Goal: Information Seeking & Learning: Learn about a topic

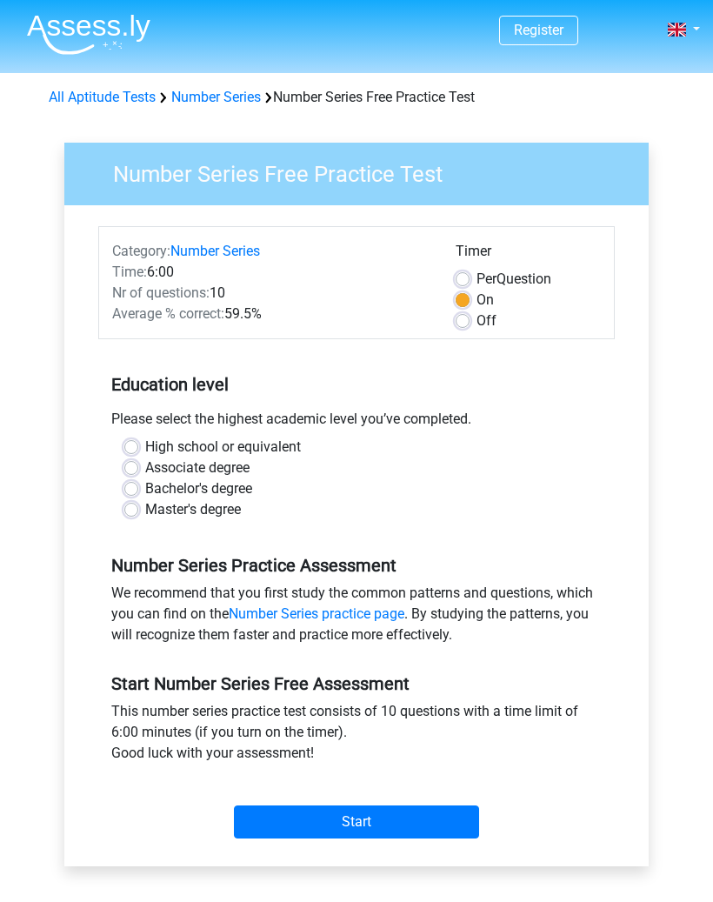
click at [212, 496] on label "Bachelor's degree" at bounding box center [198, 489] width 107 height 21
click at [138, 496] on input "Bachelor's degree" at bounding box center [131, 487] width 14 height 17
radio input "true"
click at [145, 492] on label "Bachelor's degree" at bounding box center [198, 489] width 107 height 21
click at [124, 492] on input "Bachelor's degree" at bounding box center [131, 487] width 14 height 17
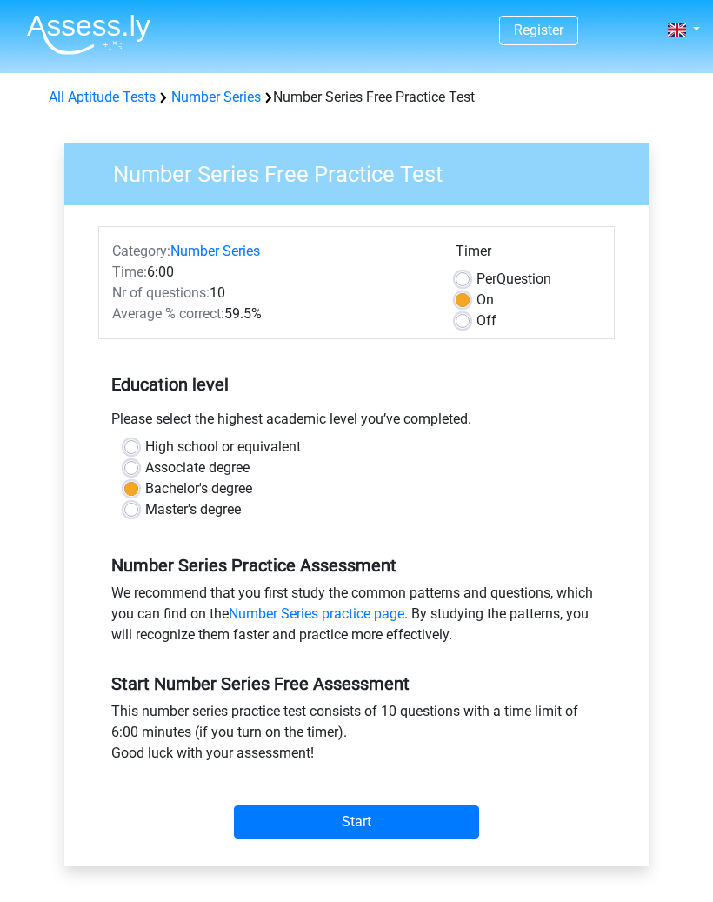
click at [145, 510] on label "Master's degree" at bounding box center [193, 509] width 96 height 21
click at [128, 510] on input "Master's degree" at bounding box center [131, 507] width 14 height 17
radio input "true"
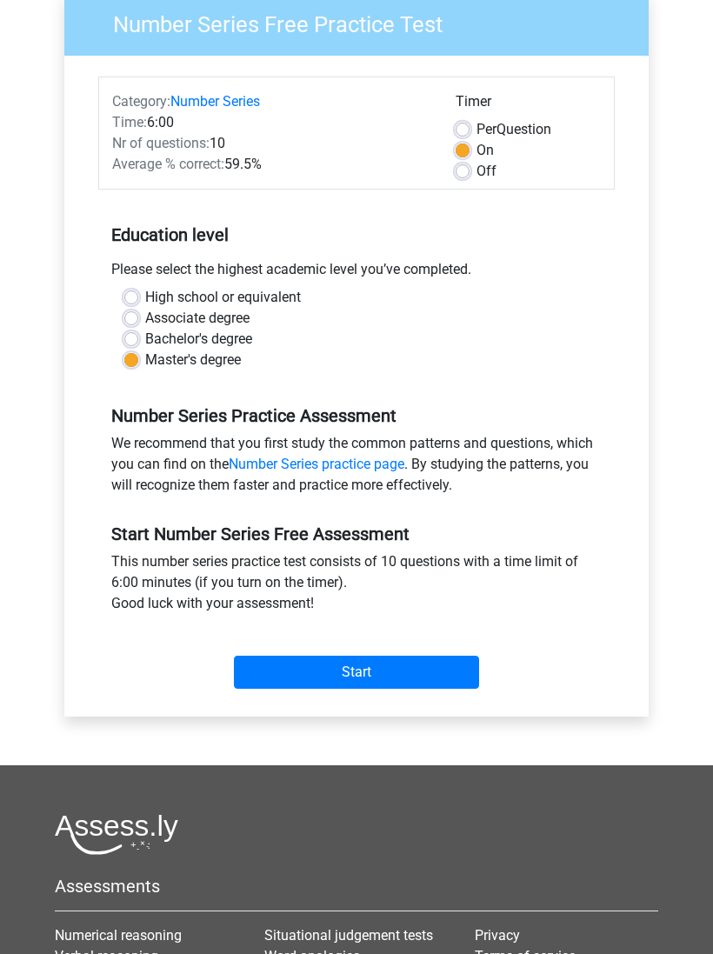
scroll to position [149, 0]
click at [445, 666] on input "Start" at bounding box center [356, 673] width 245 height 33
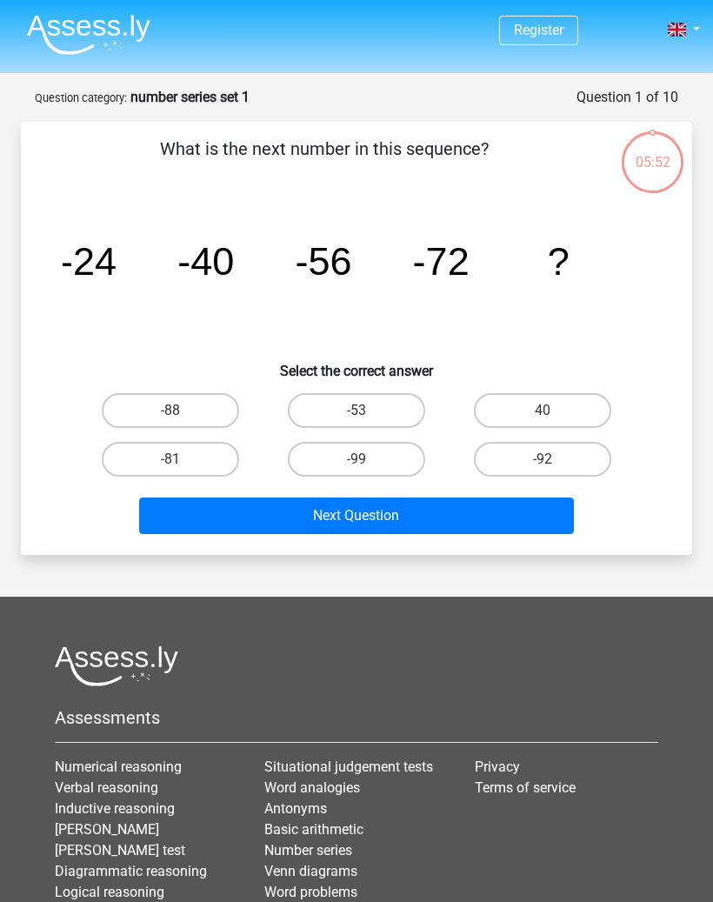
click at [216, 416] on label "-88" at bounding box center [170, 410] width 137 height 35
click at [182, 416] on input "-88" at bounding box center [176, 416] width 11 height 11
radio input "true"
click at [419, 515] on button "Next Question" at bounding box center [357, 516] width 436 height 37
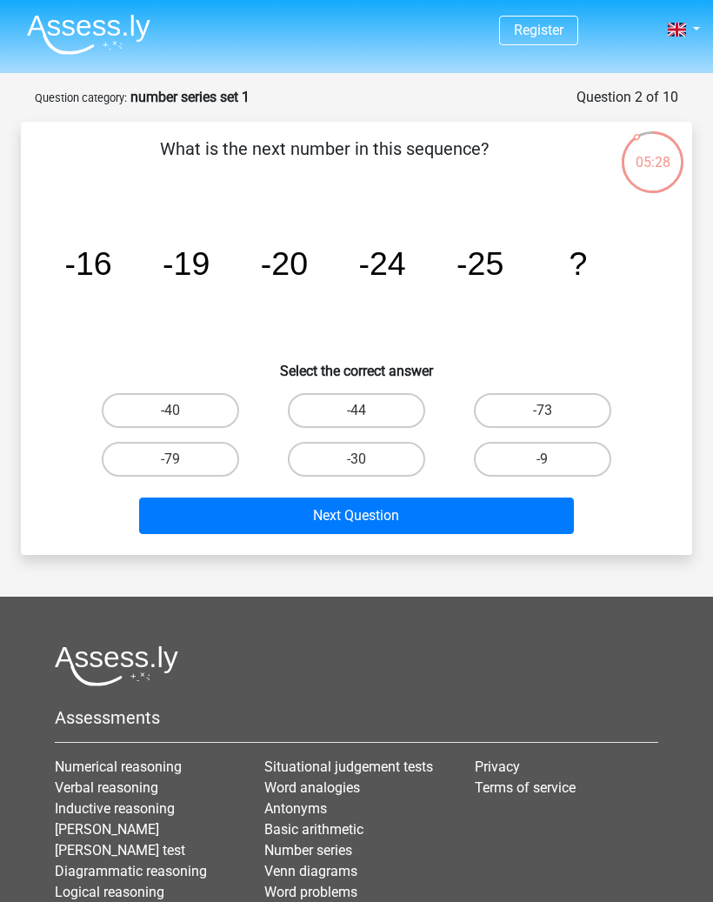
click at [539, 512] on button "Next Question" at bounding box center [357, 516] width 436 height 37
click at [386, 457] on label "-30" at bounding box center [356, 459] width 137 height 35
click at [368, 459] on input "-30" at bounding box center [362, 464] width 11 height 11
radio input "true"
click at [487, 526] on button "Next Question" at bounding box center [357, 516] width 436 height 37
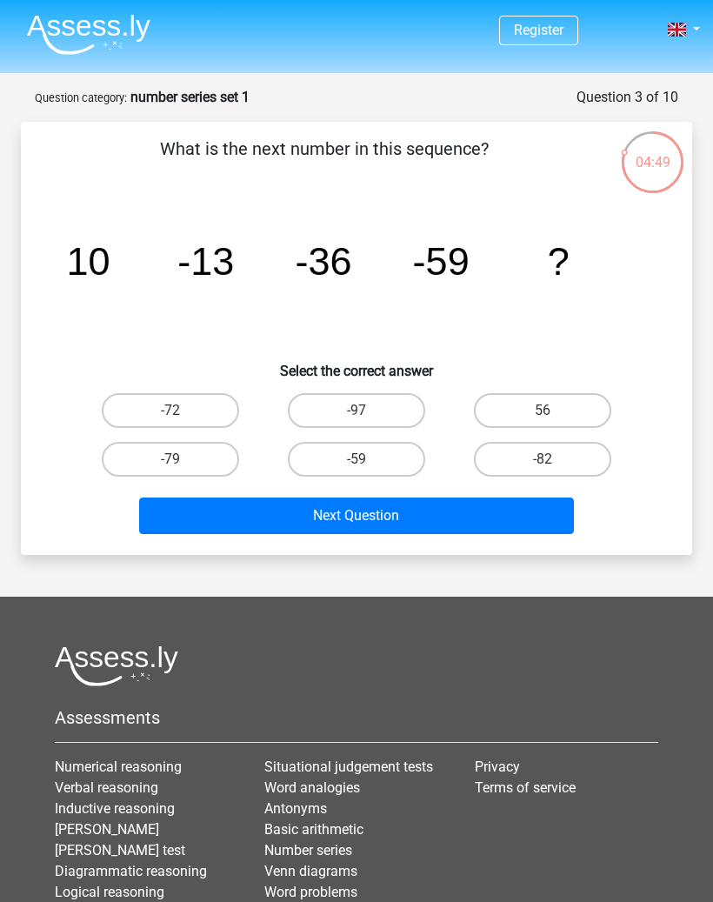
click at [579, 455] on label "-82" at bounding box center [542, 459] width 137 height 35
click at [554, 459] on input "-82" at bounding box center [548, 464] width 11 height 11
radio input "true"
click at [525, 522] on button "Next Question" at bounding box center [357, 516] width 436 height 37
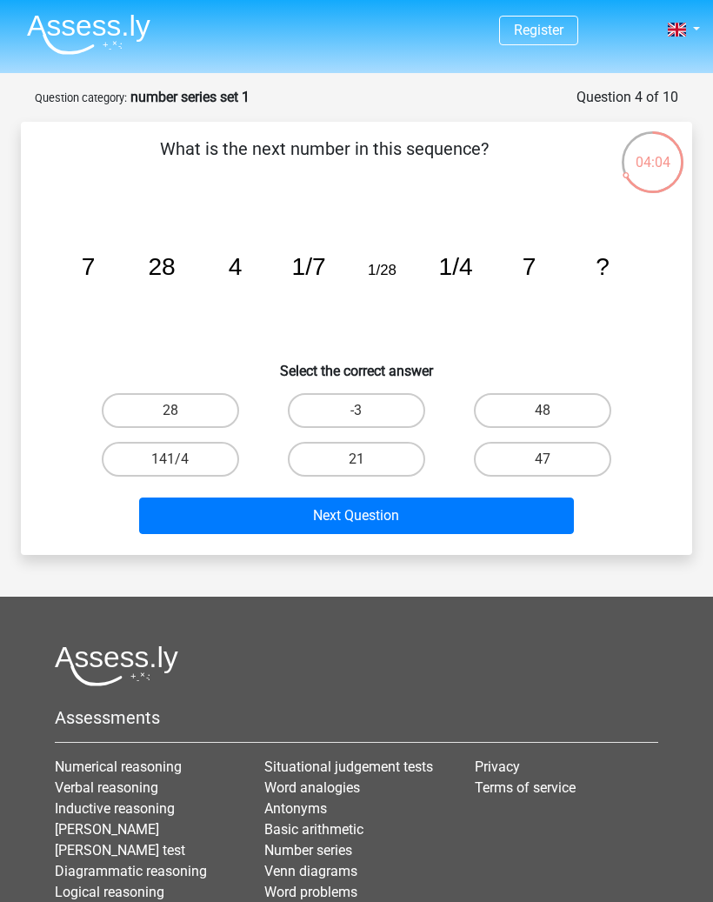
click at [174, 412] on input "28" at bounding box center [176, 416] width 11 height 11
radio input "true"
click at [438, 529] on button "Next Question" at bounding box center [357, 516] width 436 height 37
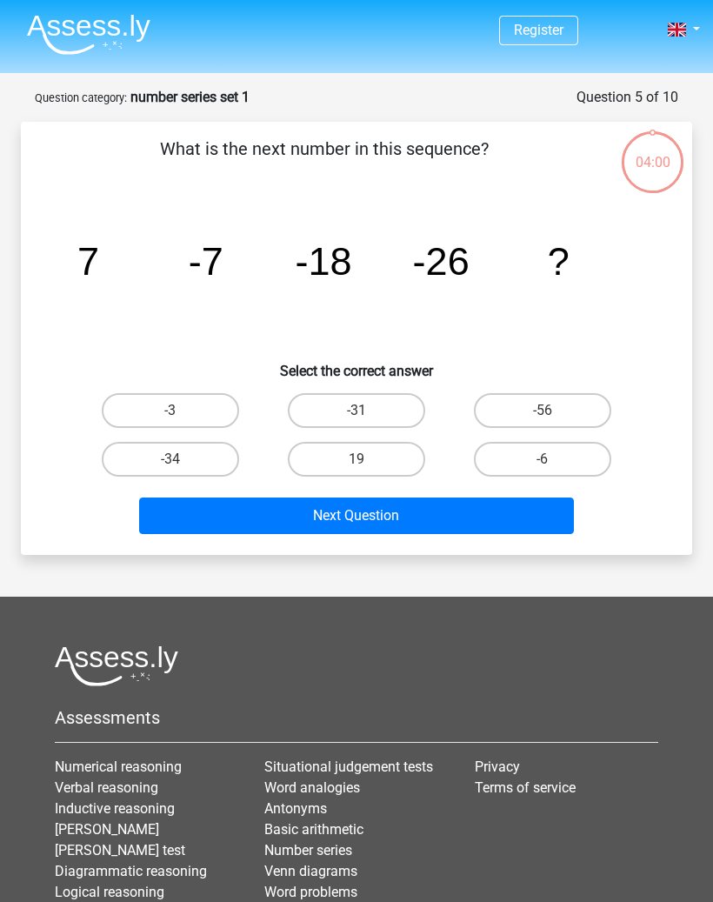
click at [479, 505] on button "Next Question" at bounding box center [357, 516] width 436 height 37
click at [398, 412] on label "-31" at bounding box center [356, 410] width 137 height 35
click at [368, 412] on input "-31" at bounding box center [362, 416] width 11 height 11
radio input "true"
click at [460, 511] on button "Next Question" at bounding box center [357, 516] width 436 height 37
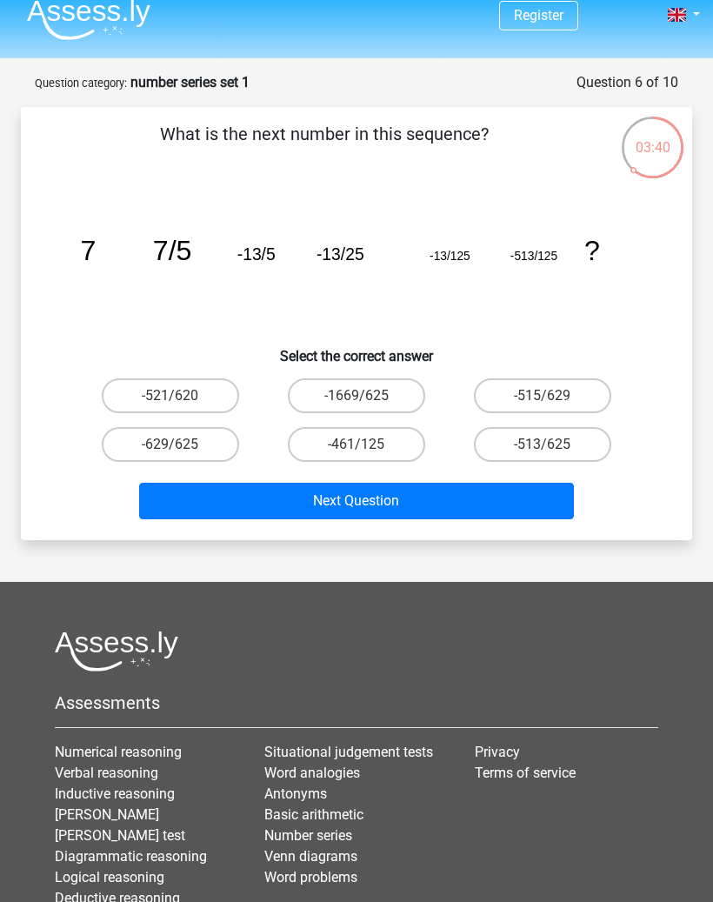
scroll to position [13, 0]
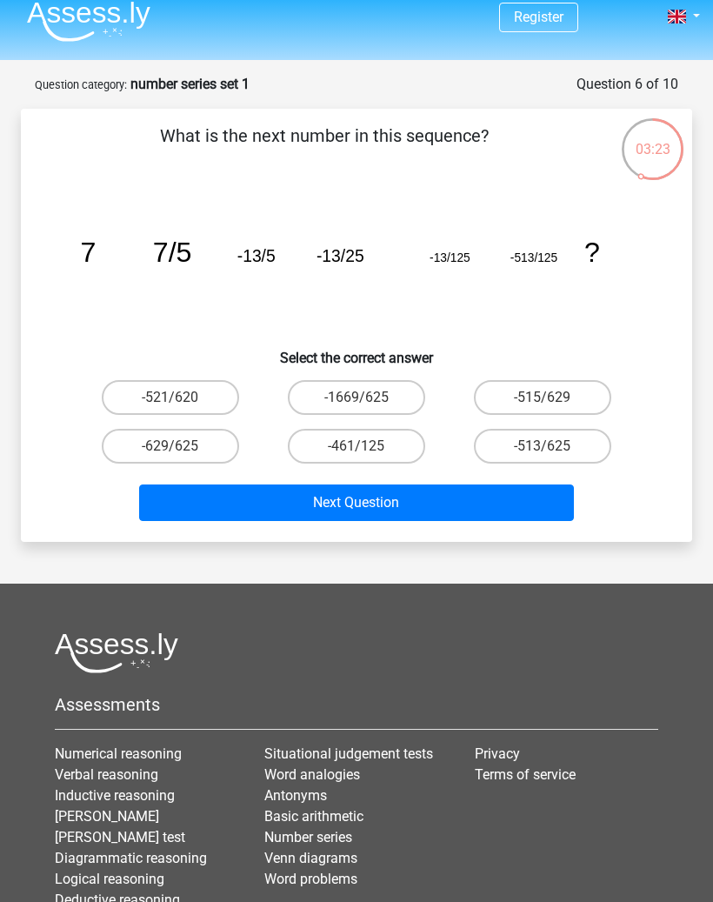
click at [558, 449] on label "-513/625" at bounding box center [542, 446] width 137 height 35
click at [554, 449] on input "-513/625" at bounding box center [548, 451] width 11 height 11
radio input "true"
click at [519, 508] on button "Next Question" at bounding box center [357, 503] width 436 height 37
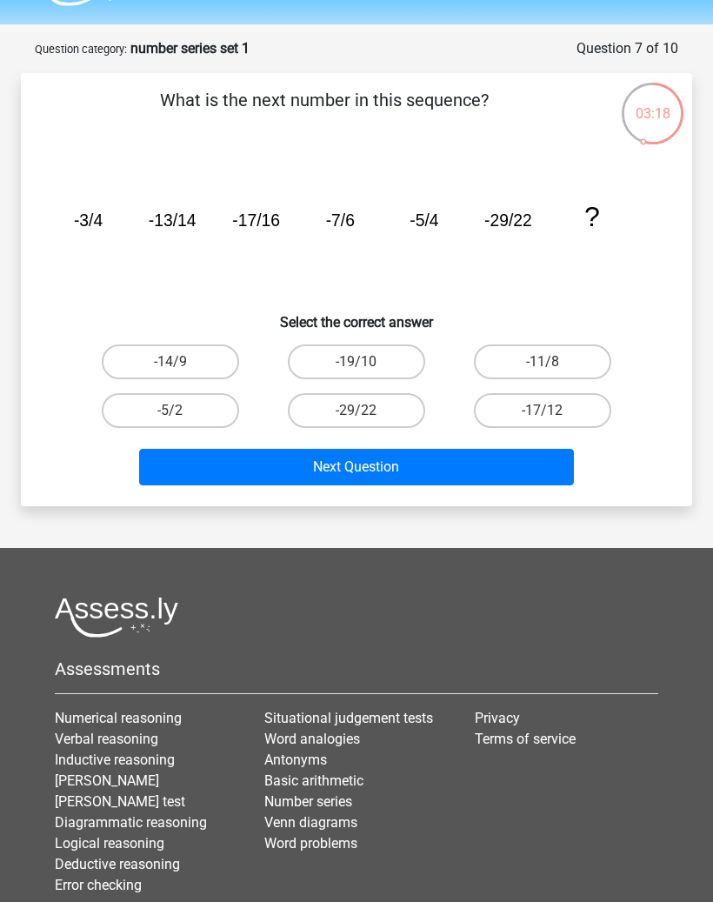
scroll to position [0, 0]
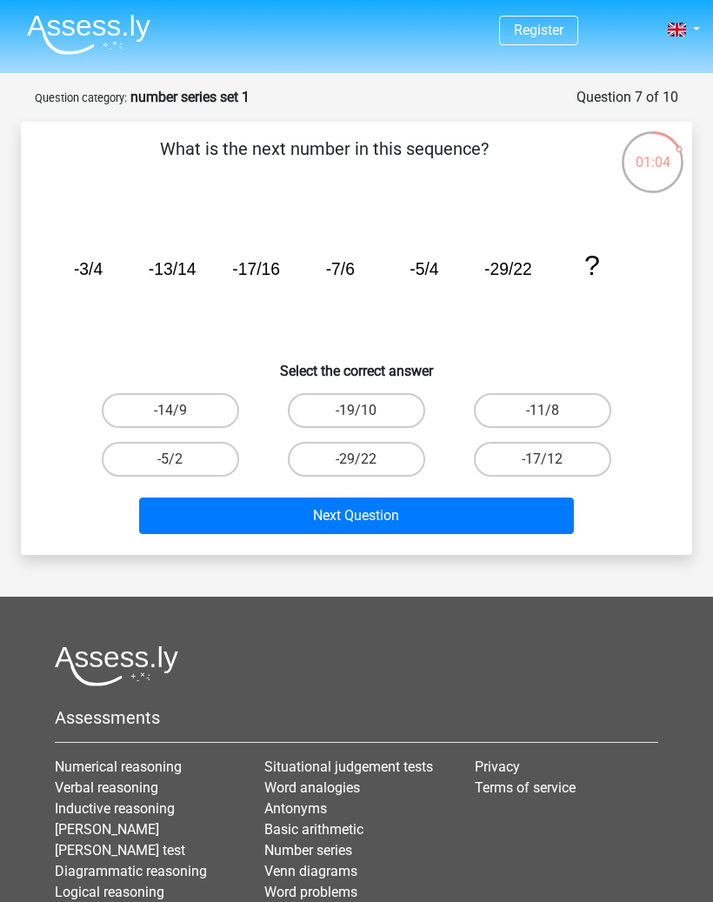
click at [384, 414] on label "-19/10" at bounding box center [356, 410] width 137 height 35
click at [368, 414] on input "-19/10" at bounding box center [362, 416] width 11 height 11
radio input "true"
click at [439, 518] on button "Next Question" at bounding box center [357, 516] width 436 height 37
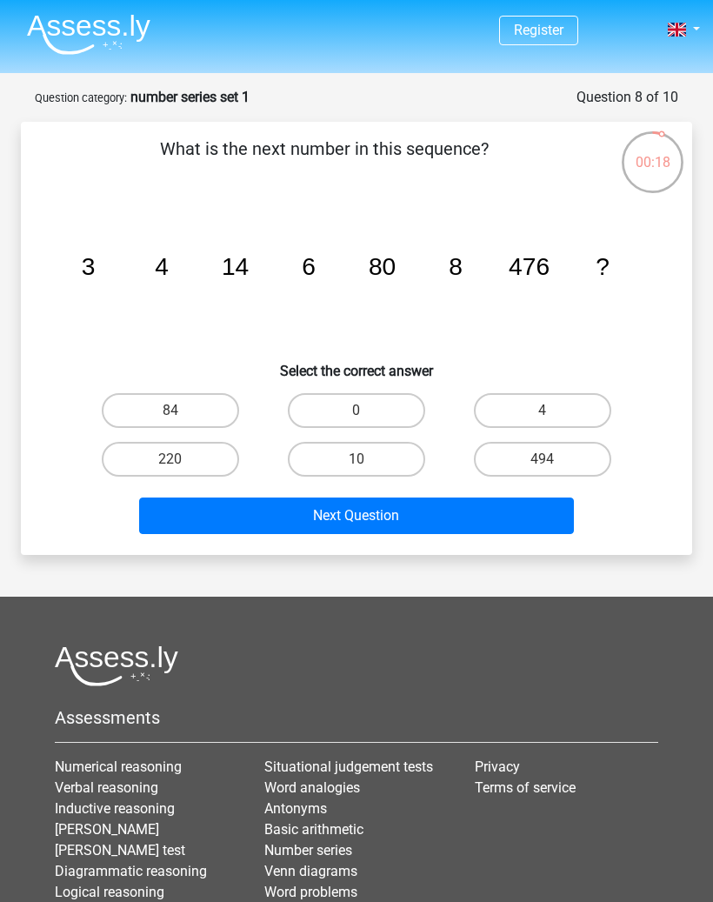
click at [387, 445] on label "10" at bounding box center [356, 459] width 137 height 35
click at [368, 459] on input "10" at bounding box center [362, 464] width 11 height 11
radio input "true"
click at [394, 462] on label "10" at bounding box center [356, 459] width 137 height 35
click at [368, 462] on input "10" at bounding box center [362, 464] width 11 height 11
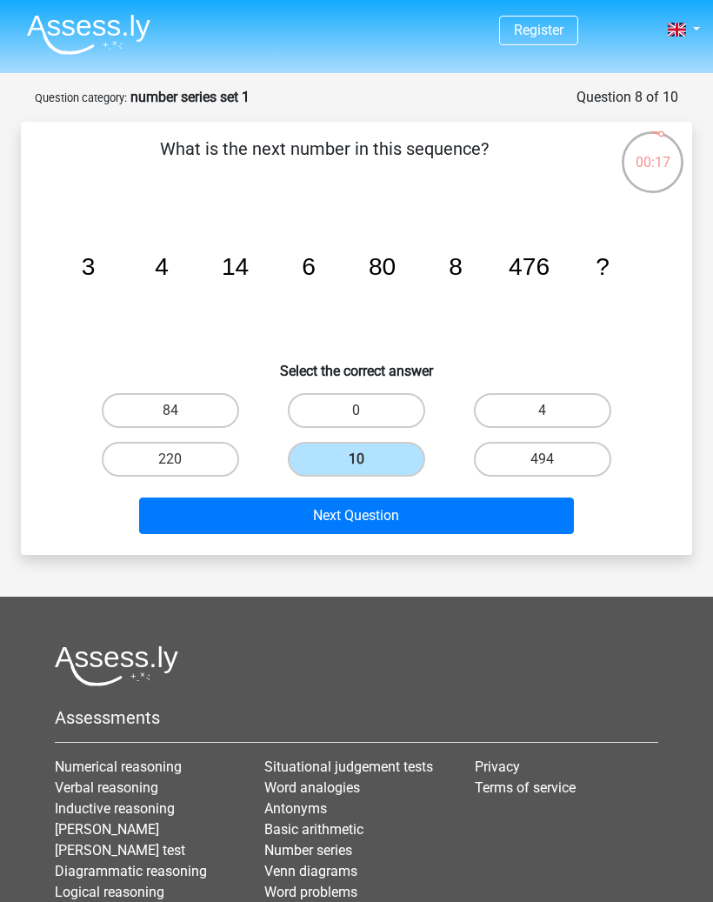
click at [462, 512] on button "Next Question" at bounding box center [357, 516] width 436 height 37
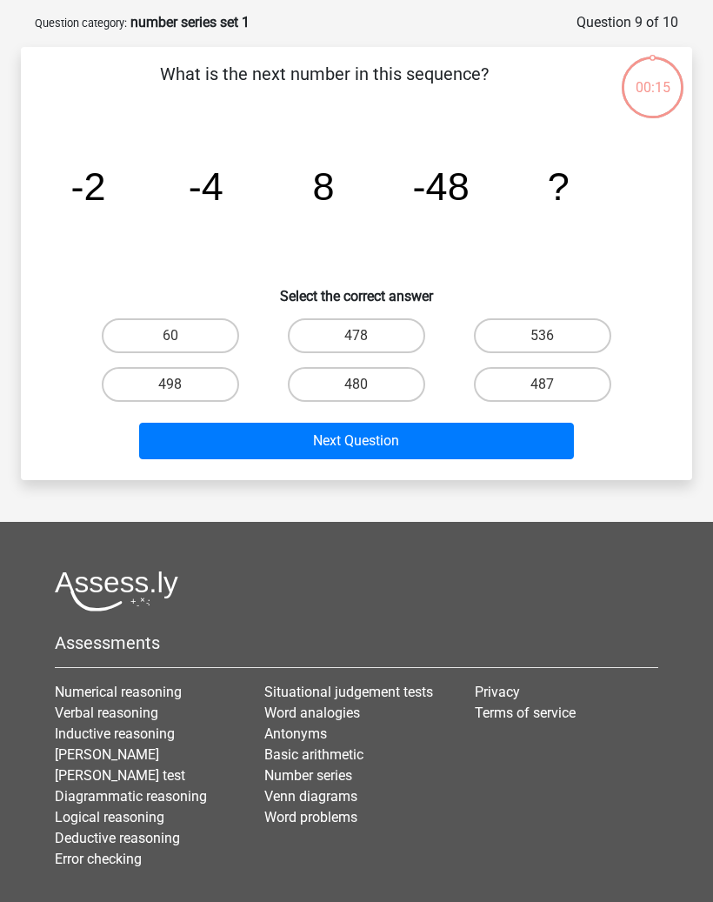
scroll to position [87, 0]
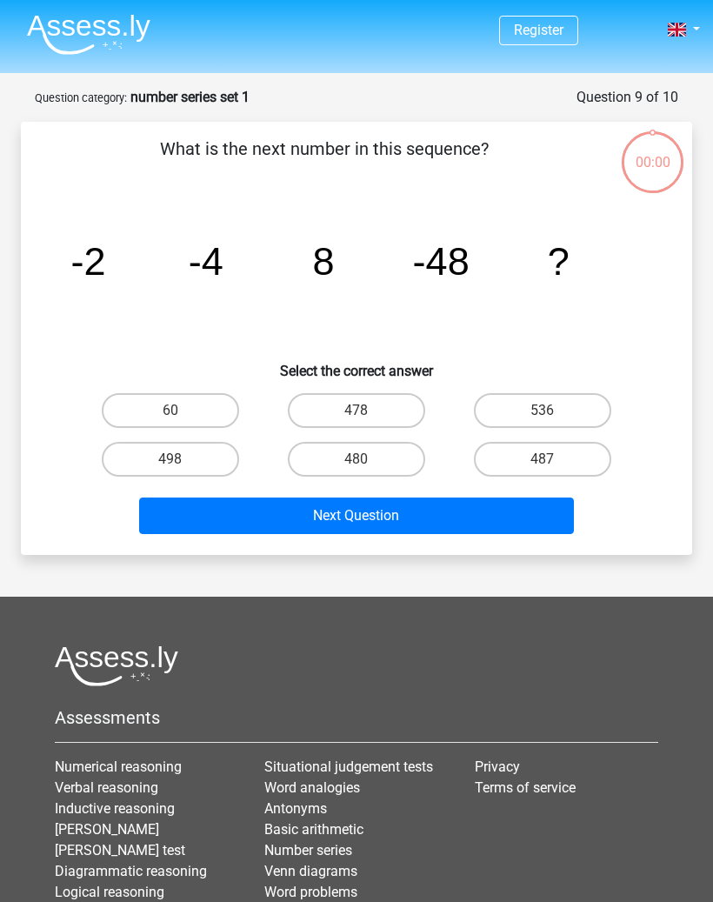
scroll to position [87, 0]
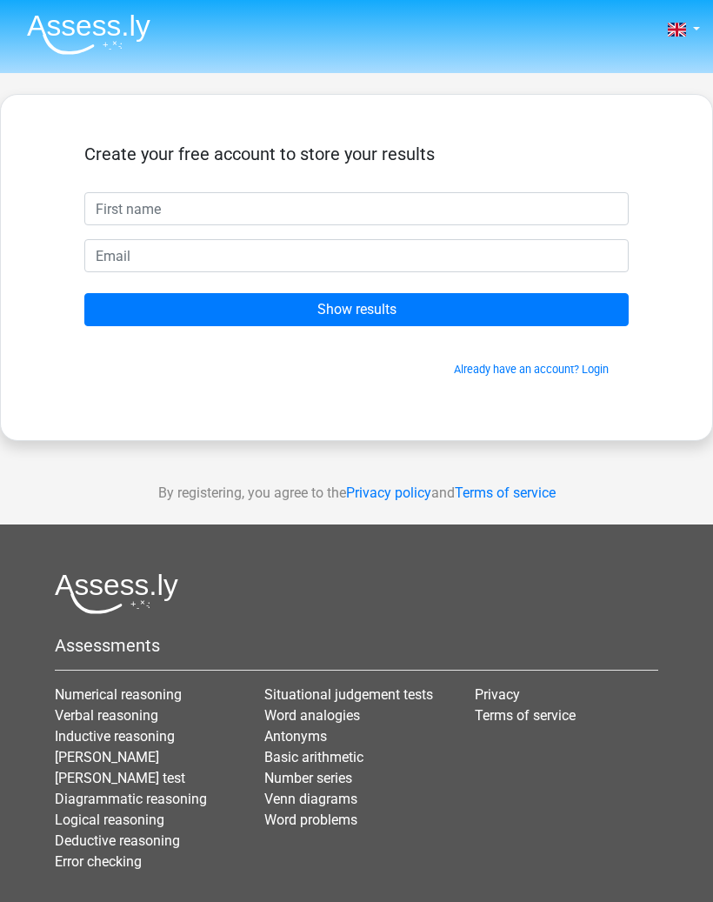
click at [698, 172] on div "Create your free account to store your results Show results Already have an acc…" at bounding box center [356, 267] width 713 height 347
click at [618, 471] on div "By registering, you agree to the Privacy policy and Terms of service" at bounding box center [356, 493] width 713 height 63
click at [613, 473] on div "By registering, you agree to the Privacy policy and Terms of service" at bounding box center [356, 493] width 713 height 63
click at [572, 409] on div "Create your free account to store your results Show results Already have an acc…" at bounding box center [356, 267] width 713 height 347
